Goal: Find specific page/section: Find specific page/section

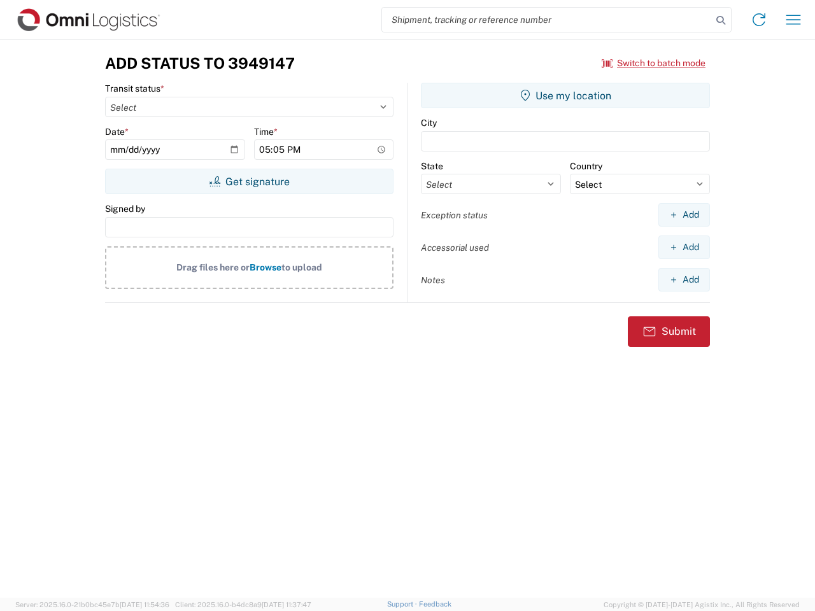
click at [547, 20] on input "search" at bounding box center [547, 20] width 330 height 24
click at [720, 20] on icon at bounding box center [721, 20] width 18 height 18
click at [759, 20] on icon at bounding box center [758, 20] width 20 height 20
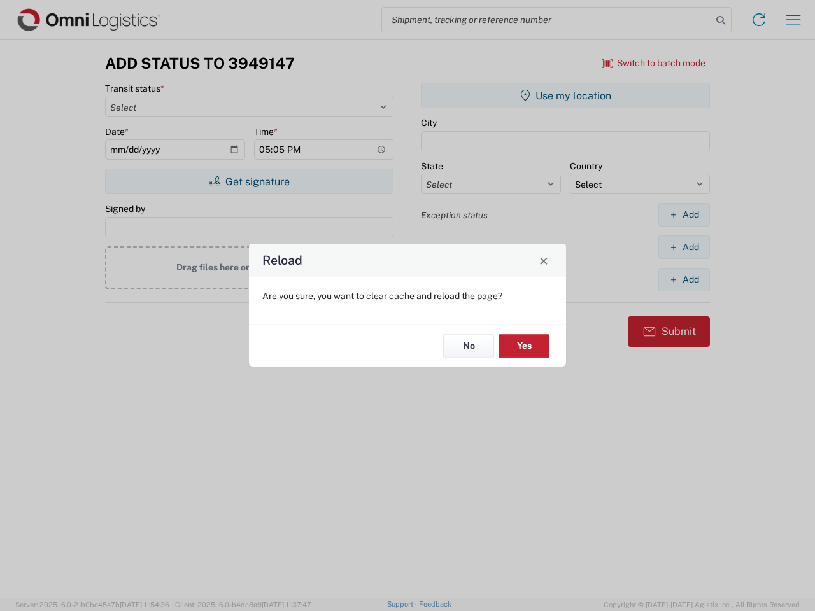
click at [793, 20] on div "Reload Are you sure, you want to clear cache and reload the page? No Yes" at bounding box center [407, 305] width 815 height 611
click at [654, 63] on div "Reload Are you sure, you want to clear cache and reload the page? No Yes" at bounding box center [407, 305] width 815 height 611
click at [249, 181] on div "Reload Are you sure, you want to clear cache and reload the page? No Yes" at bounding box center [407, 305] width 815 height 611
click at [565, 95] on div "Reload Are you sure, you want to clear cache and reload the page? No Yes" at bounding box center [407, 305] width 815 height 611
click at [683, 214] on div "Reload Are you sure, you want to clear cache and reload the page? No Yes" at bounding box center [407, 305] width 815 height 611
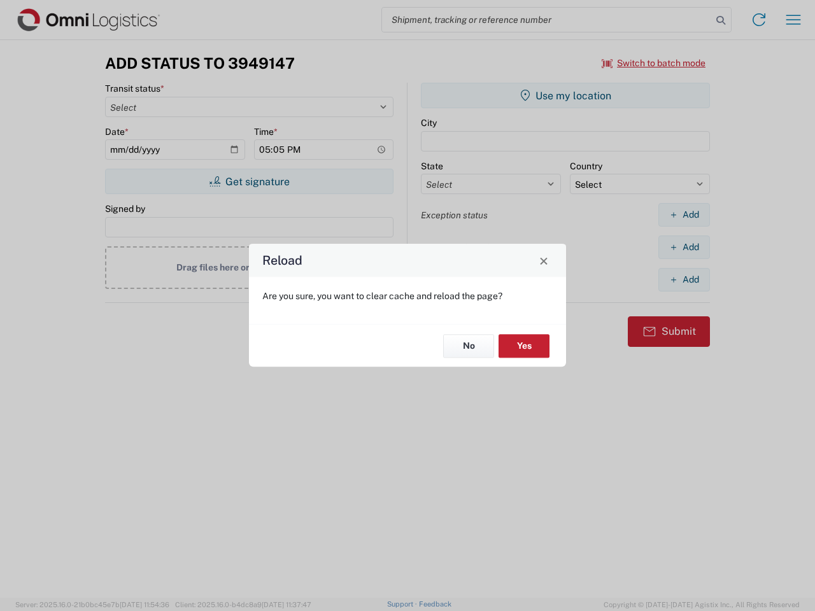
click at [683, 247] on div "Reload Are you sure, you want to clear cache and reload the page? No Yes" at bounding box center [407, 305] width 815 height 611
click at [683, 279] on div "Reload Are you sure, you want to clear cache and reload the page? No Yes" at bounding box center [407, 305] width 815 height 611
